Goal: Information Seeking & Learning: Learn about a topic

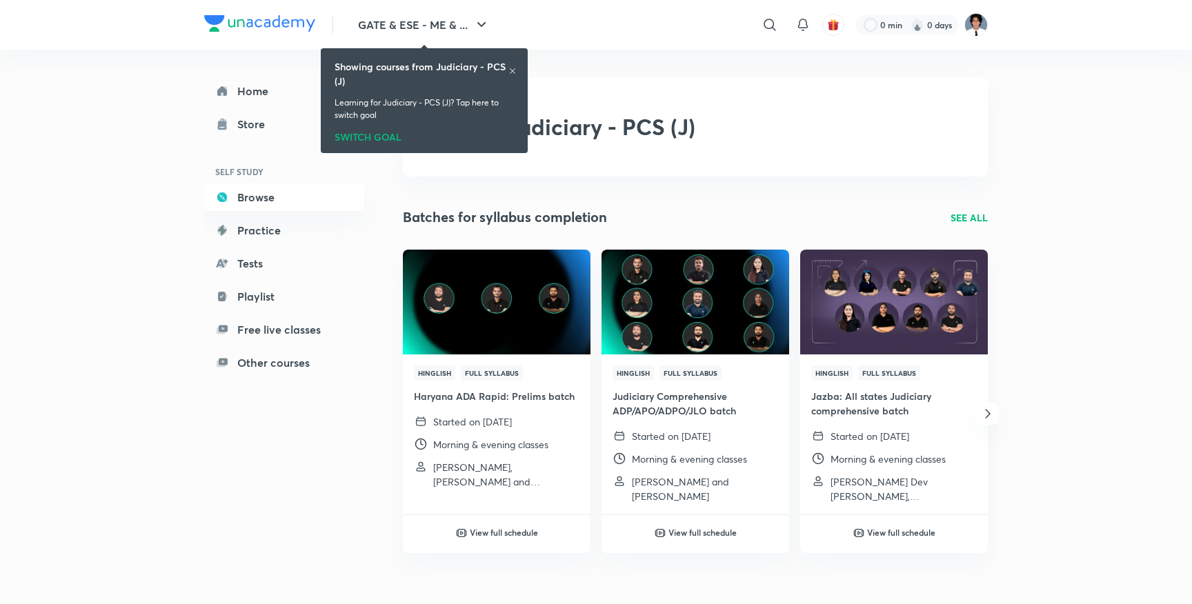
click at [515, 70] on icon at bounding box center [513, 71] width 8 height 8
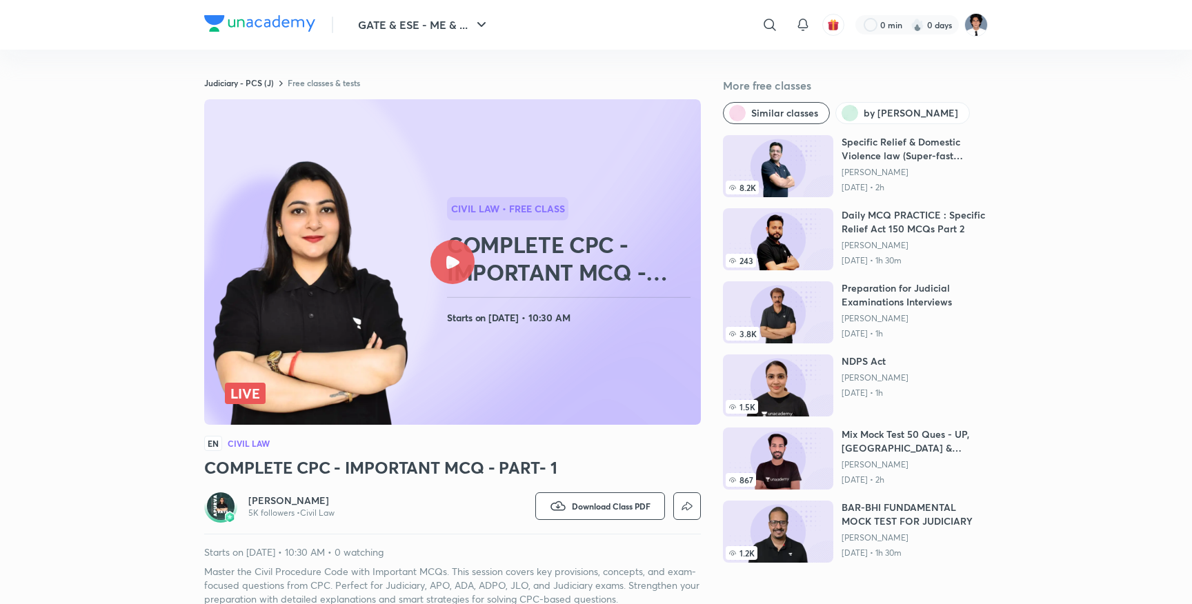
click at [435, 256] on div at bounding box center [453, 262] width 44 height 44
